Goal: Navigation & Orientation: Find specific page/section

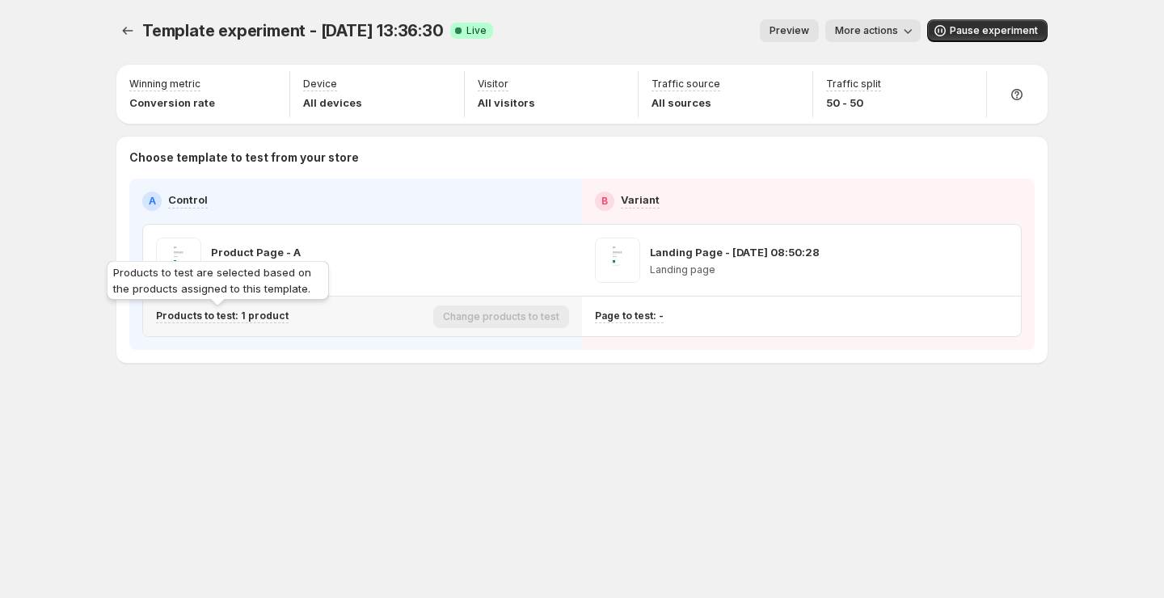
click at [272, 313] on p "Products to test: 1 product" at bounding box center [222, 316] width 133 height 13
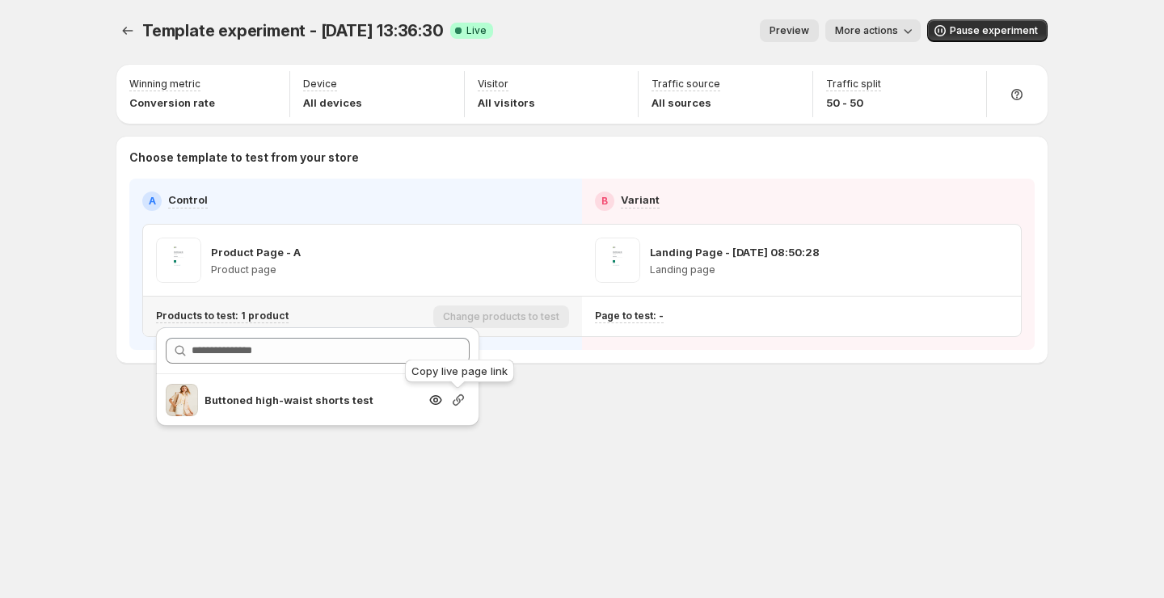
click at [462, 401] on icon "button" at bounding box center [458, 400] width 16 height 16
